Goal: Information Seeking & Learning: Learn about a topic

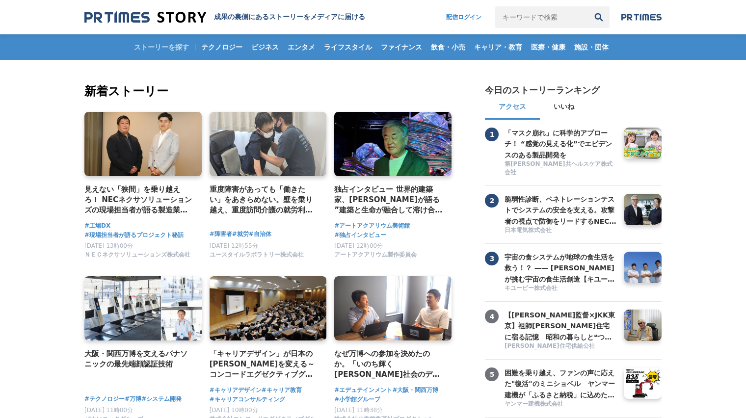
click at [134, 199] on h4 "見えない「狭間」を乗り越えろ！ NECネクサソリューションズの現場担当者が語る製造業のDX成功の秘訣" at bounding box center [138, 200] width 109 height 32
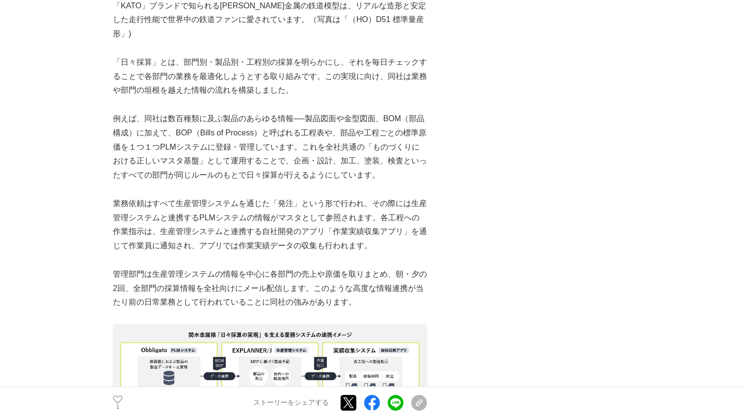
scroll to position [3141, 0]
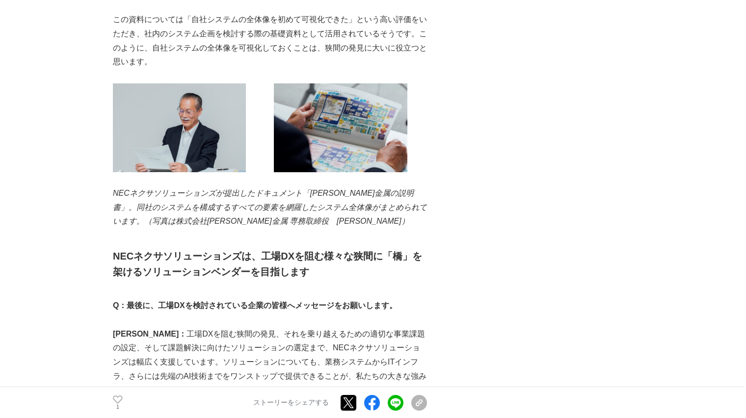
scroll to position [5594, 0]
